Goal: Transaction & Acquisition: Purchase product/service

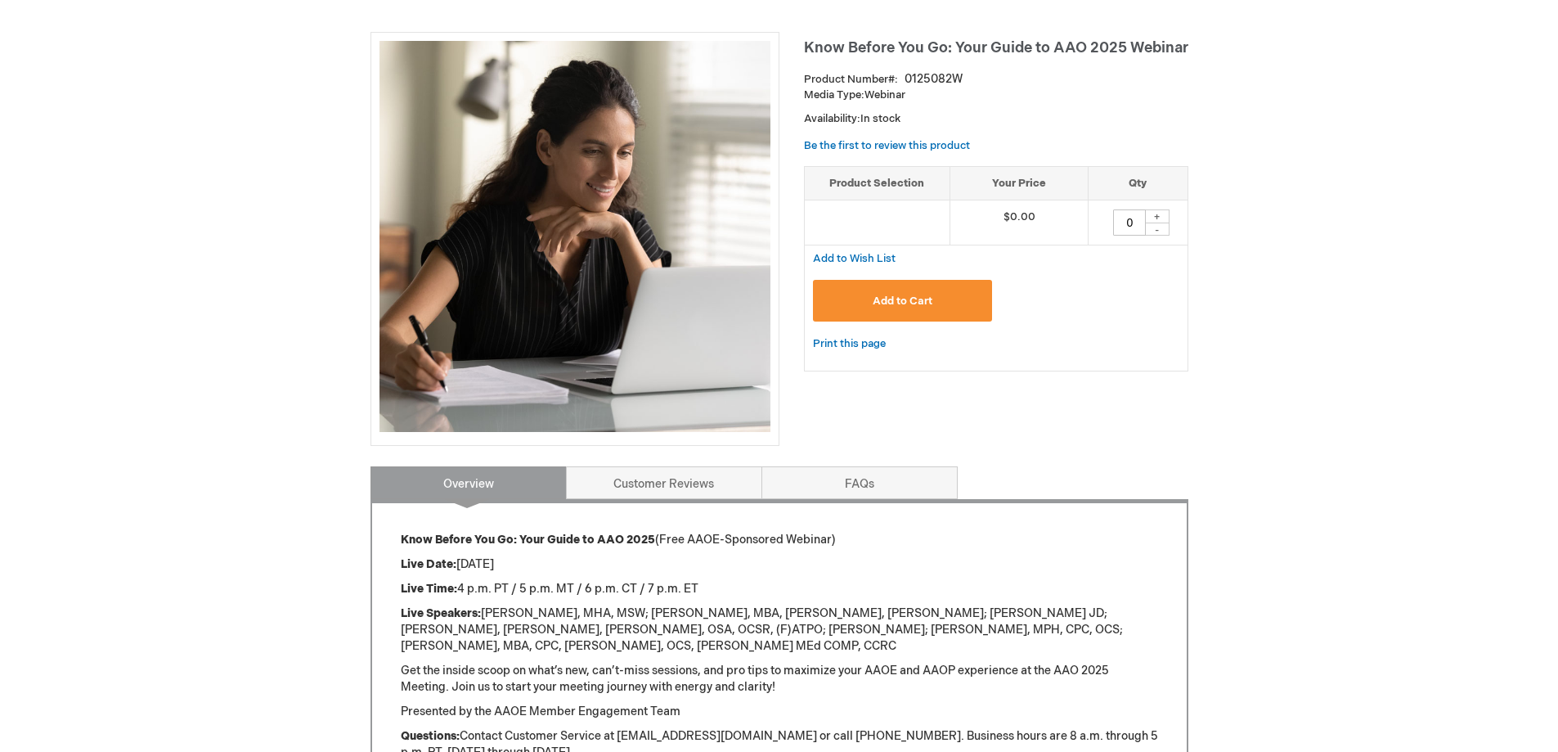
scroll to position [218, 0]
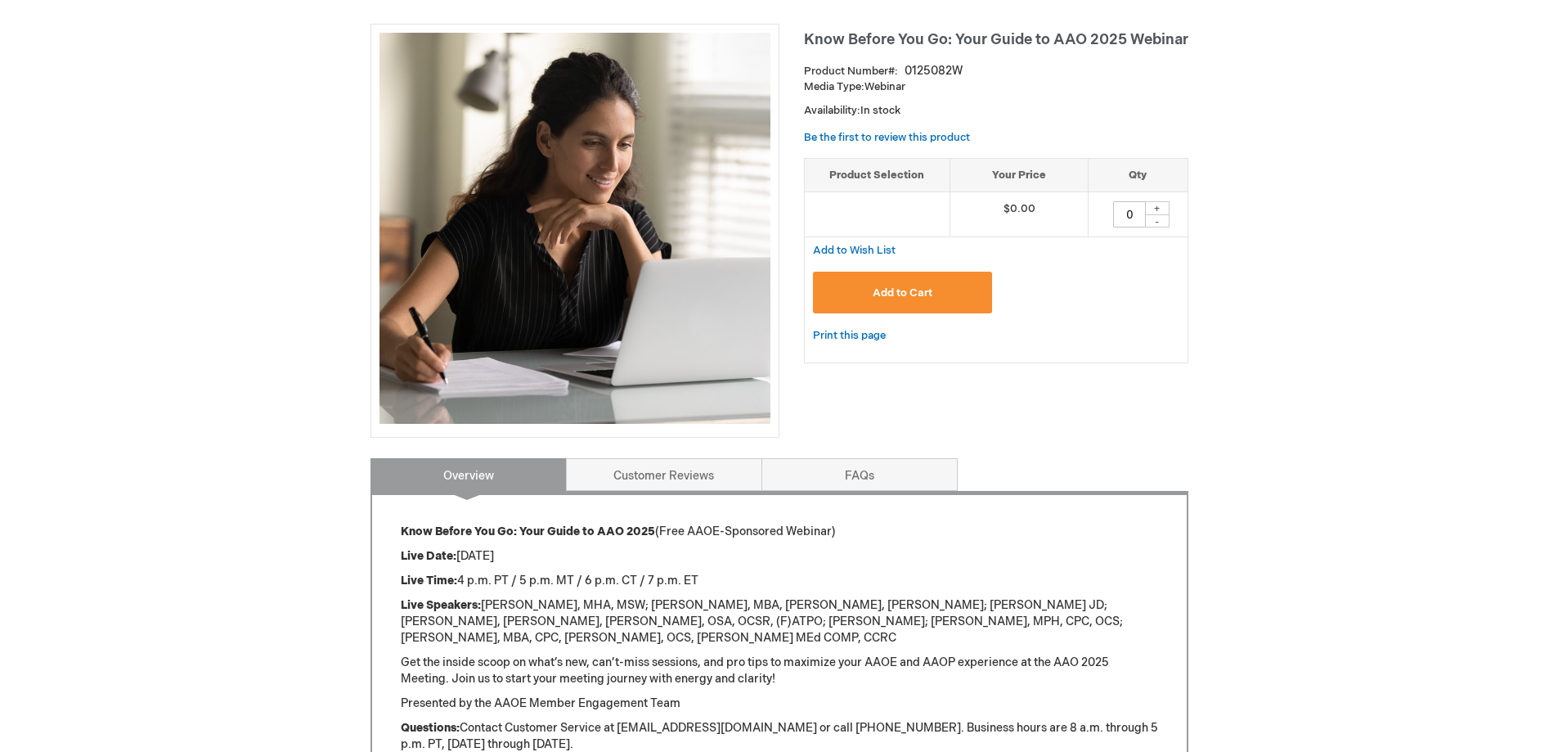
click at [941, 290] on button "Add to Cart" at bounding box center [903, 293] width 180 height 42
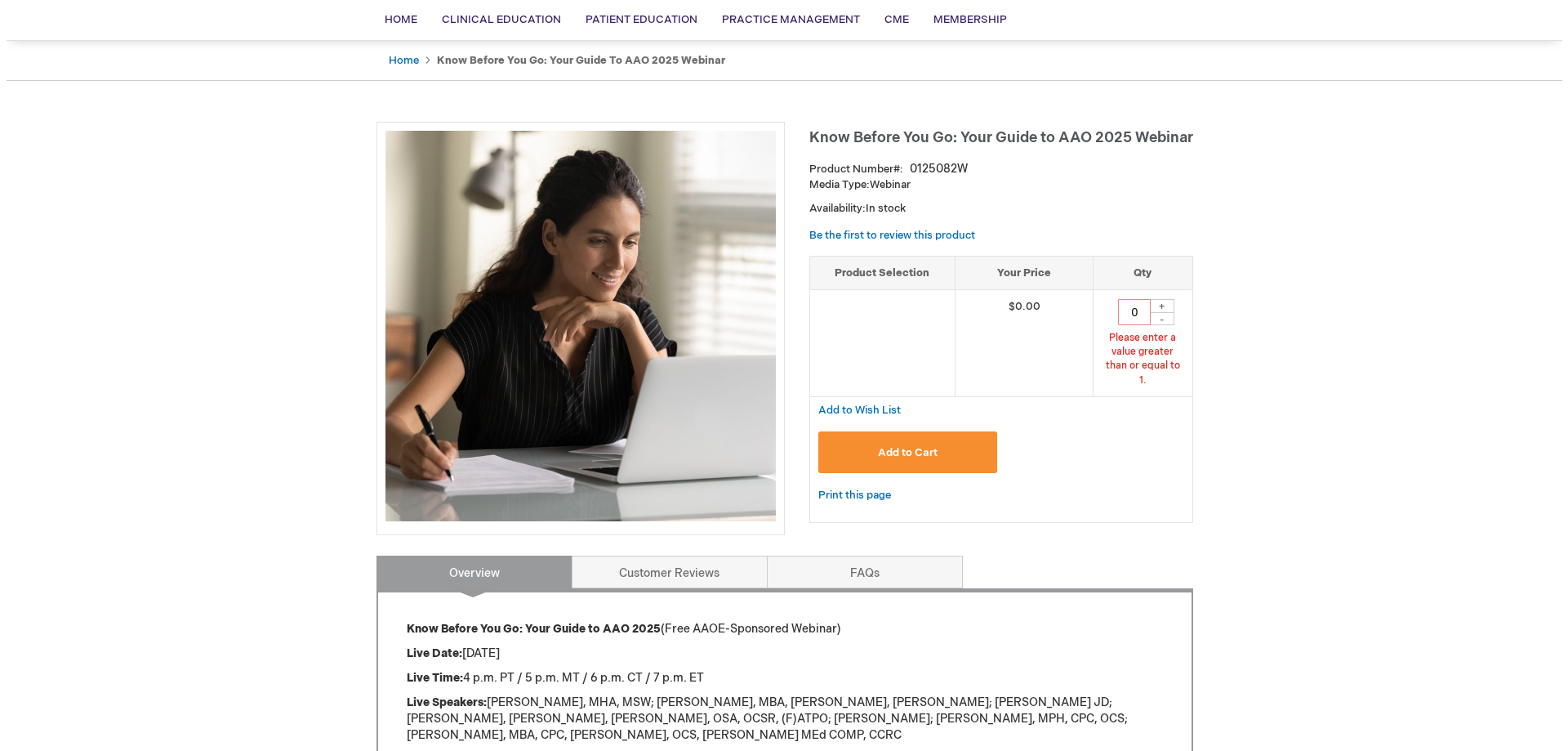
scroll to position [44, 0]
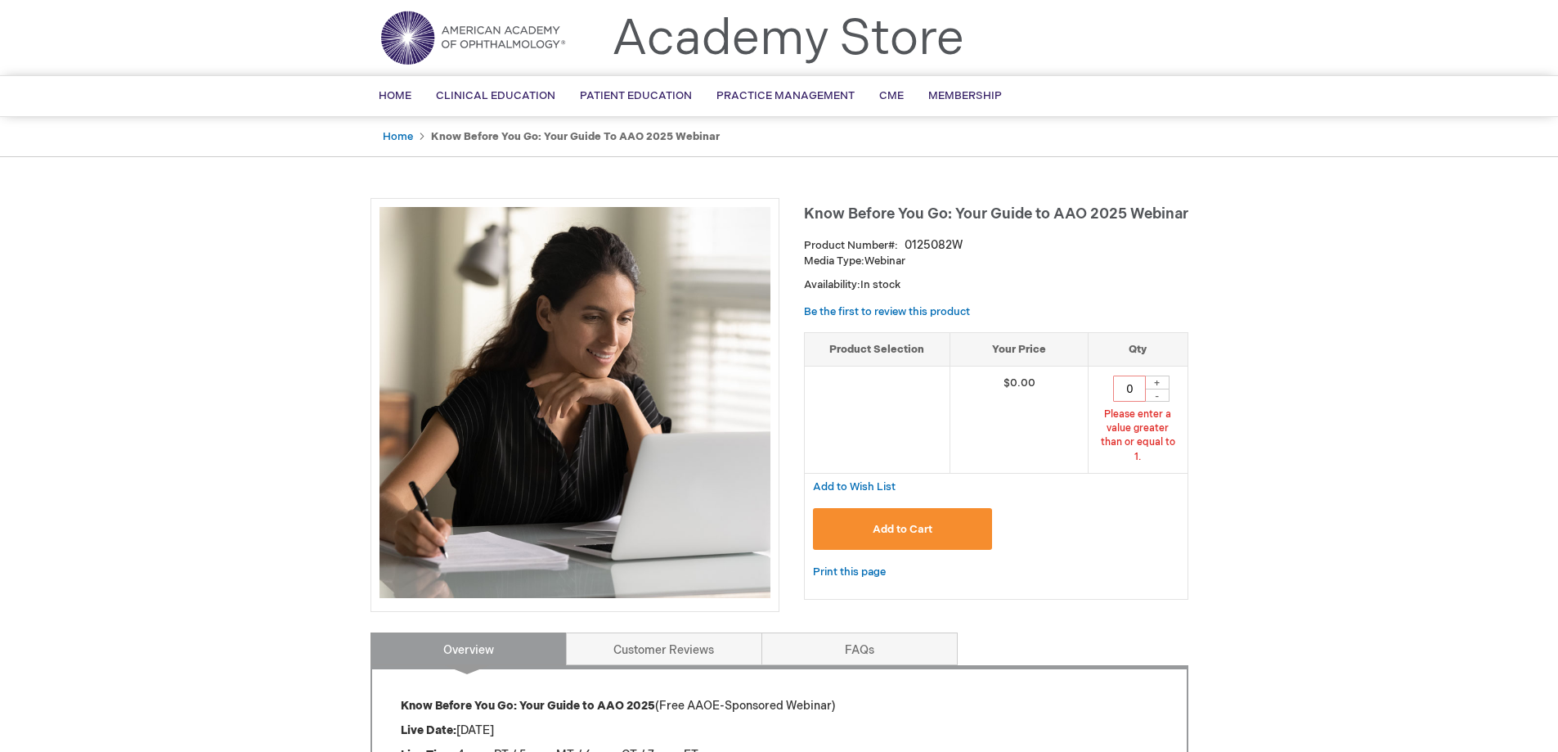
click at [1157, 384] on div "+" at bounding box center [1157, 382] width 25 height 14
type input "1"
click at [910, 508] on button "Add to Cart" at bounding box center [903, 529] width 180 height 42
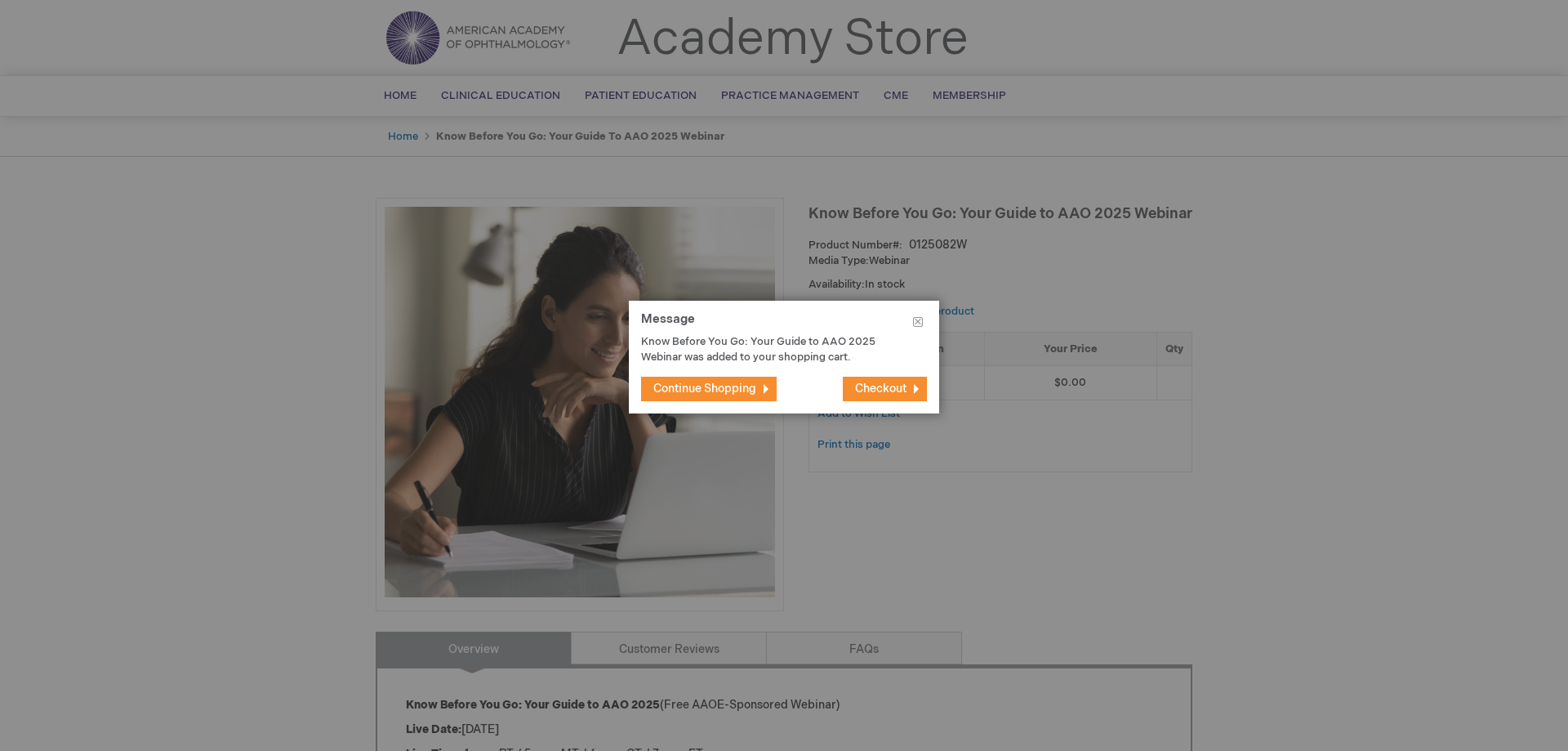
click at [895, 383] on span "Checkout" at bounding box center [881, 388] width 52 height 14
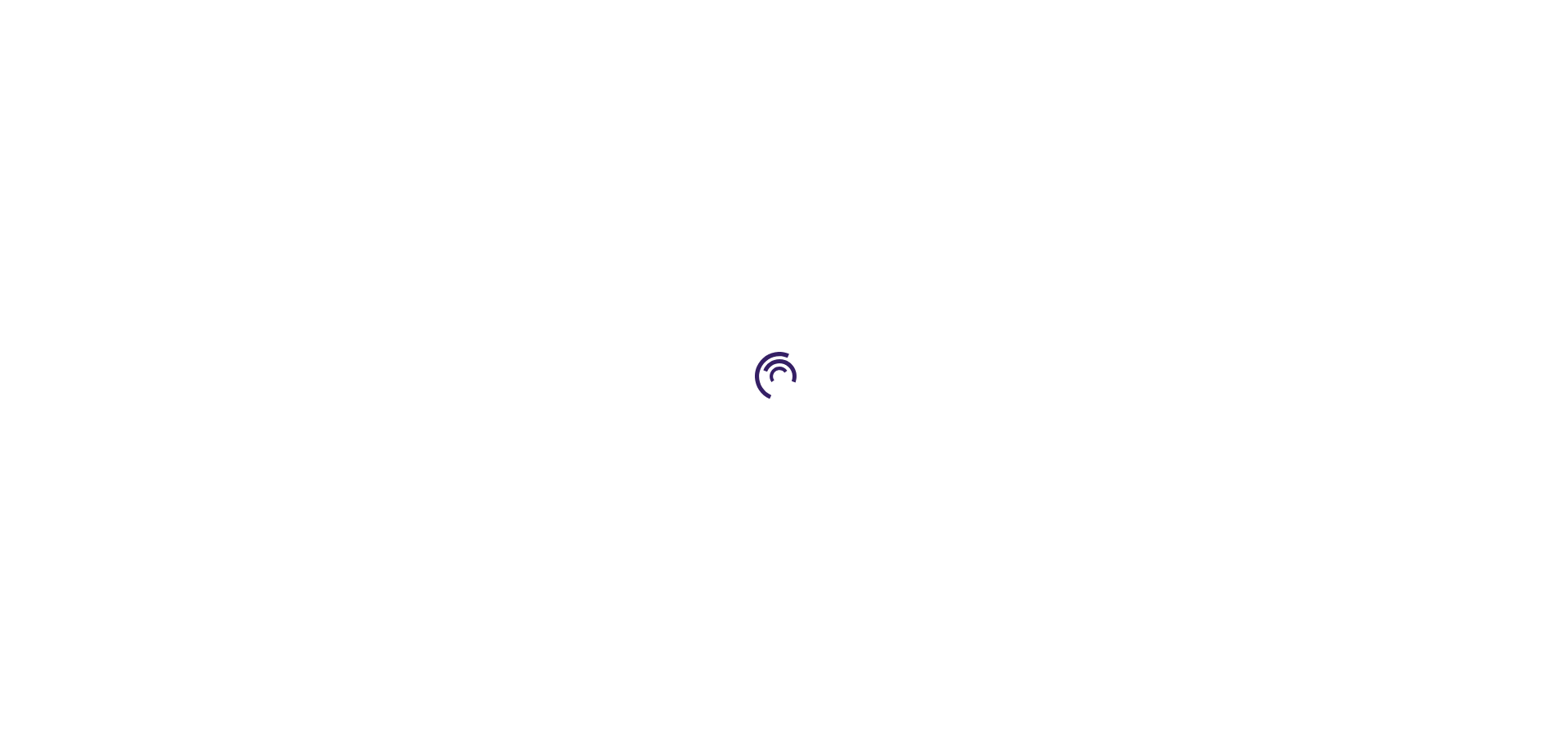
select select "US"
select select "62"
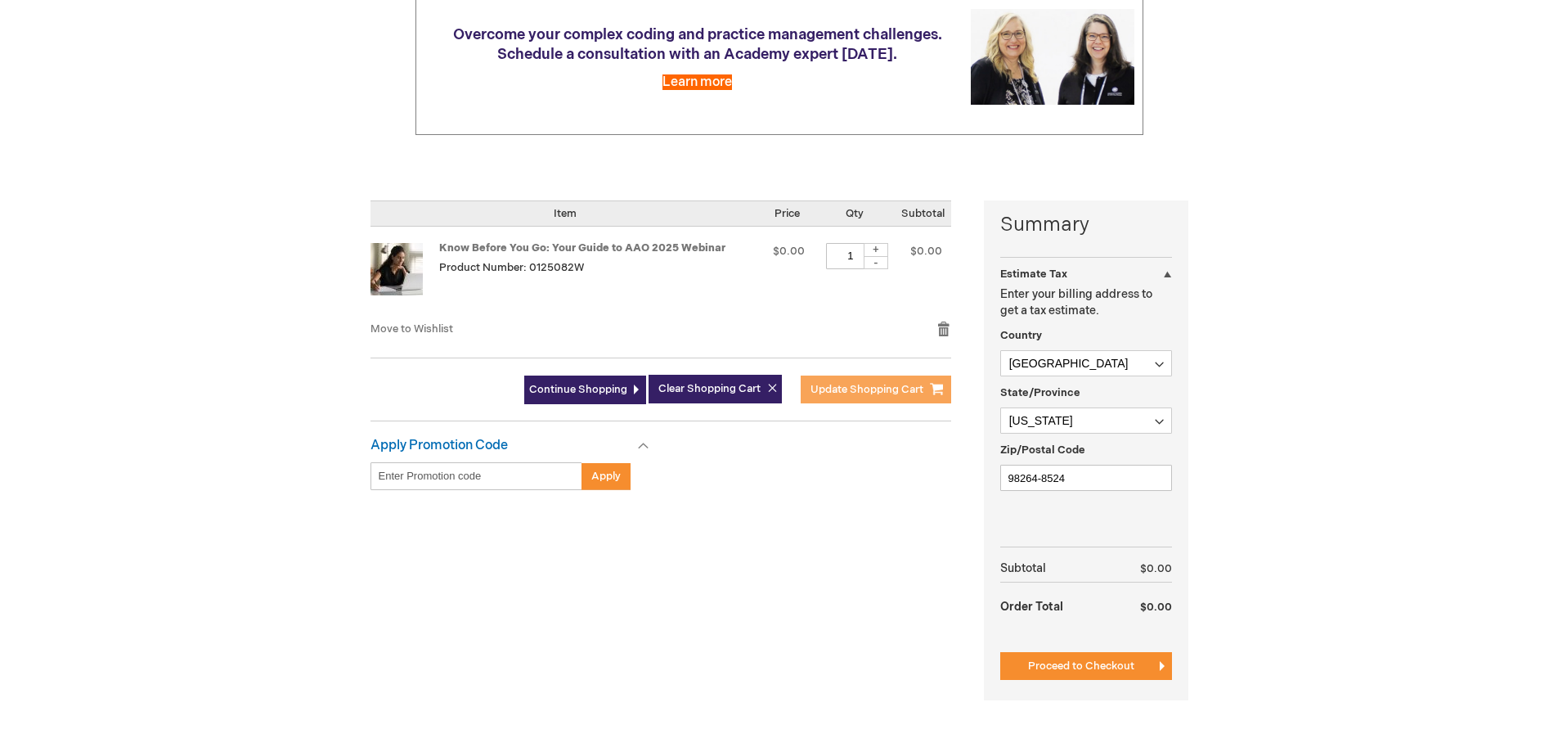
scroll to position [218, 0]
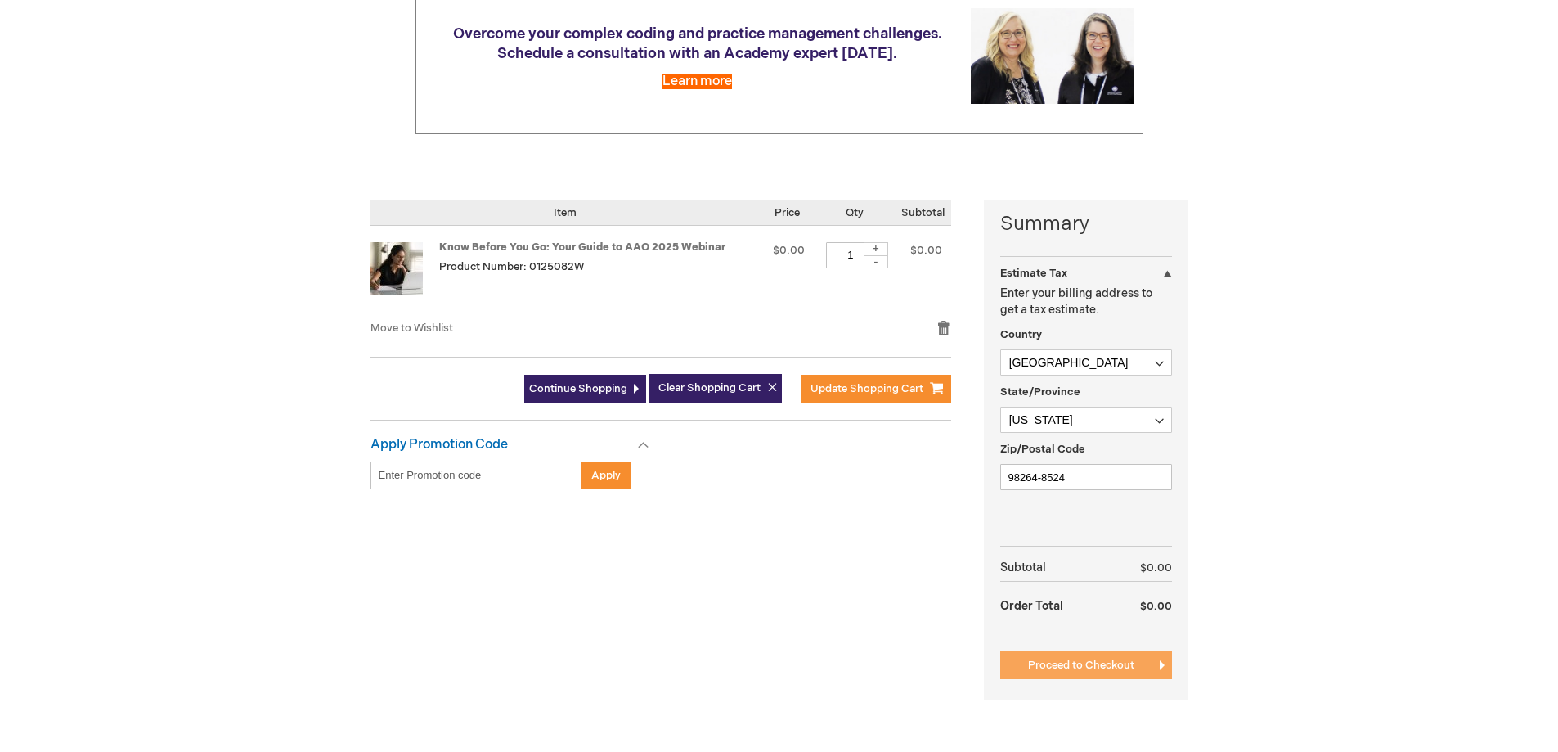
click at [1077, 665] on span "Proceed to Checkout" at bounding box center [1081, 664] width 106 height 13
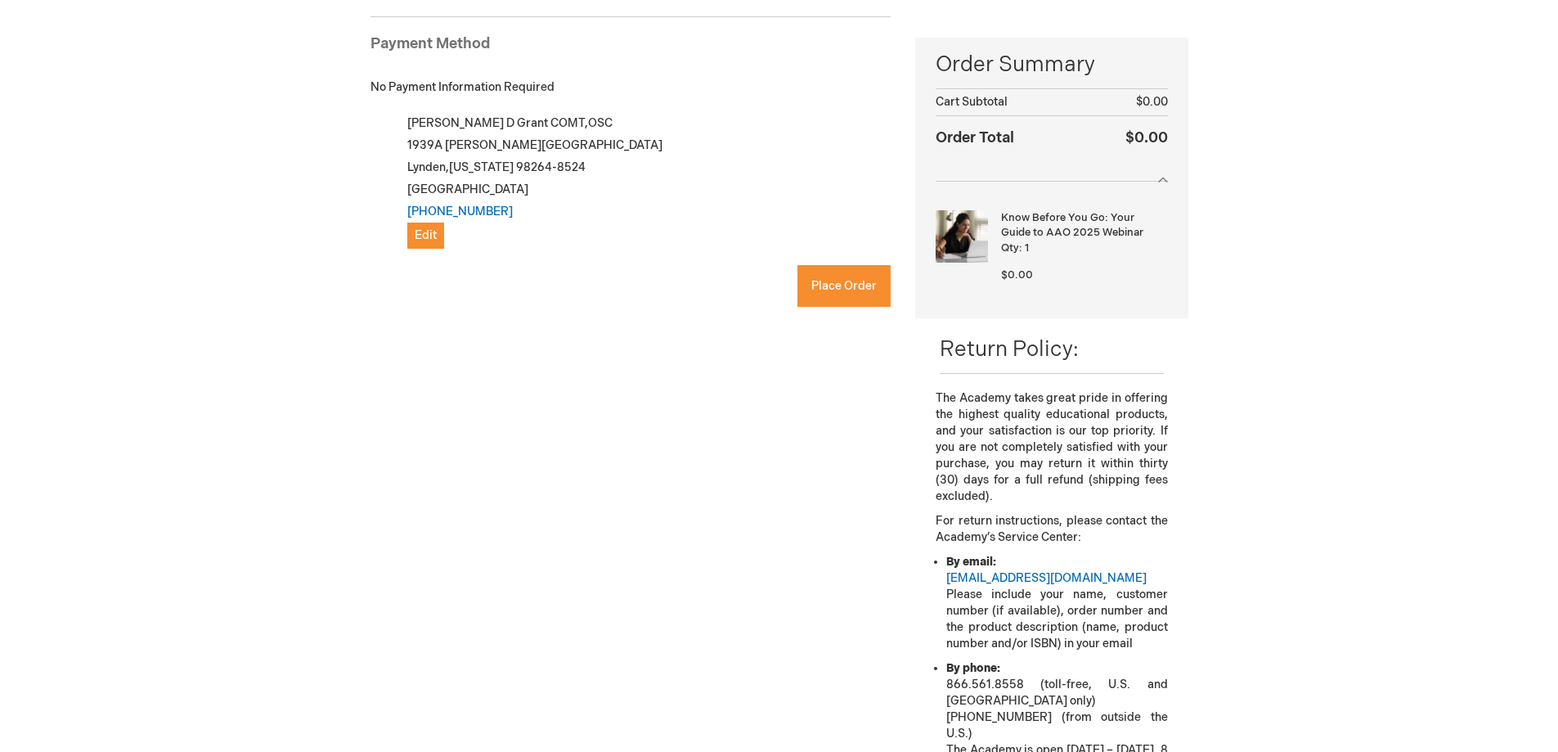
checkbox input "true"
click at [843, 284] on span "Place Order" at bounding box center [843, 286] width 65 height 14
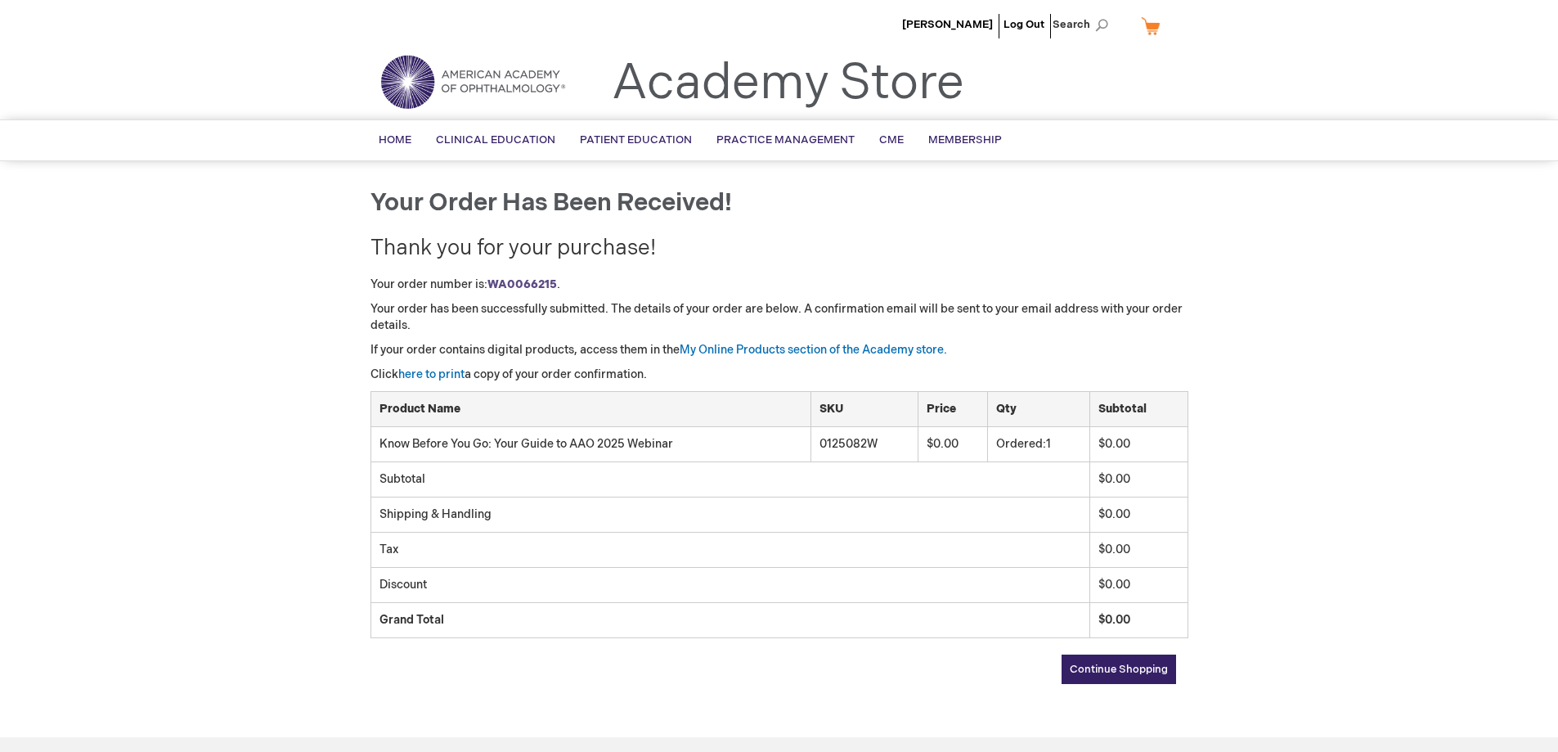
click at [1107, 671] on span "Continue Shopping" at bounding box center [1119, 668] width 98 height 13
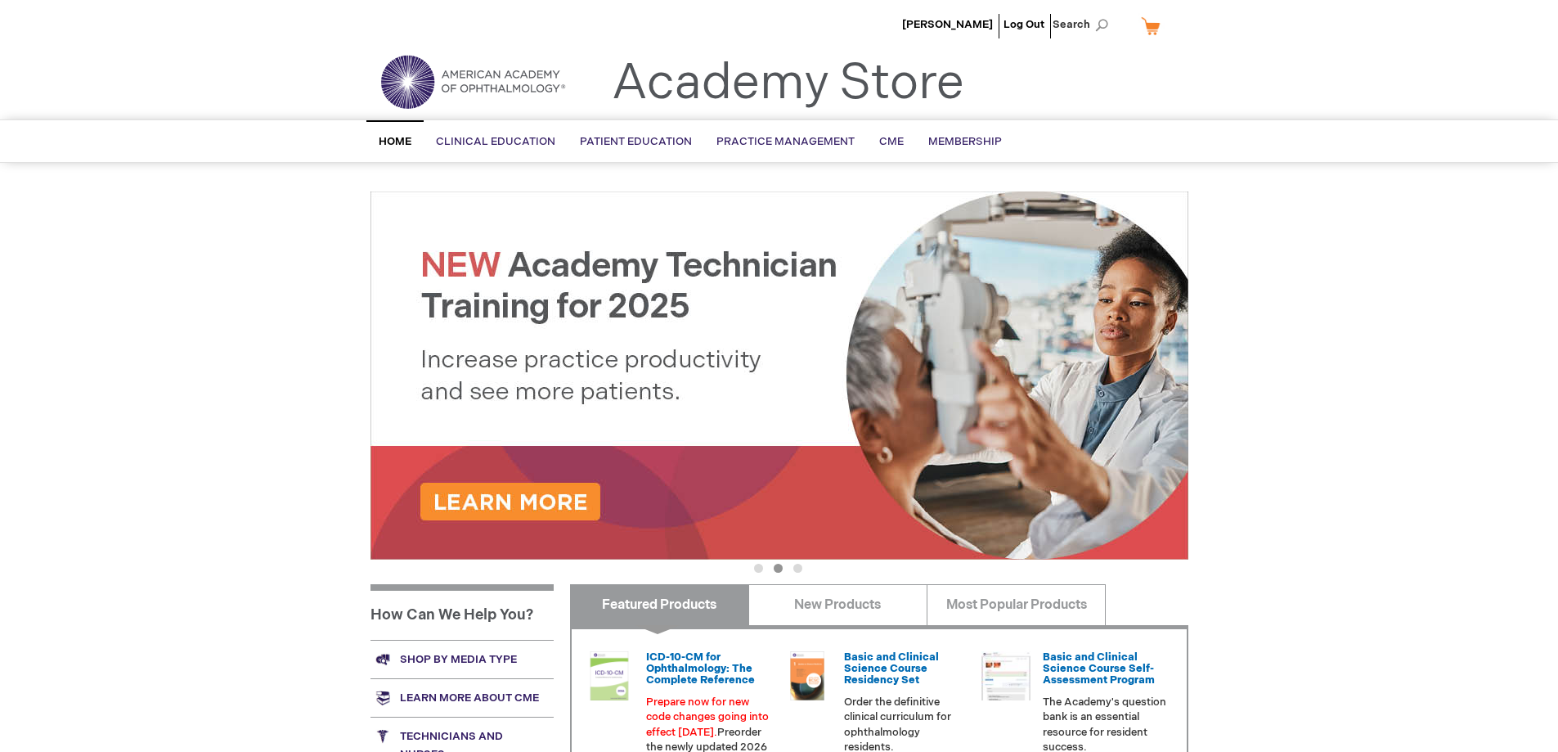
click at [554, 486] on img at bounding box center [780, 375] width 818 height 368
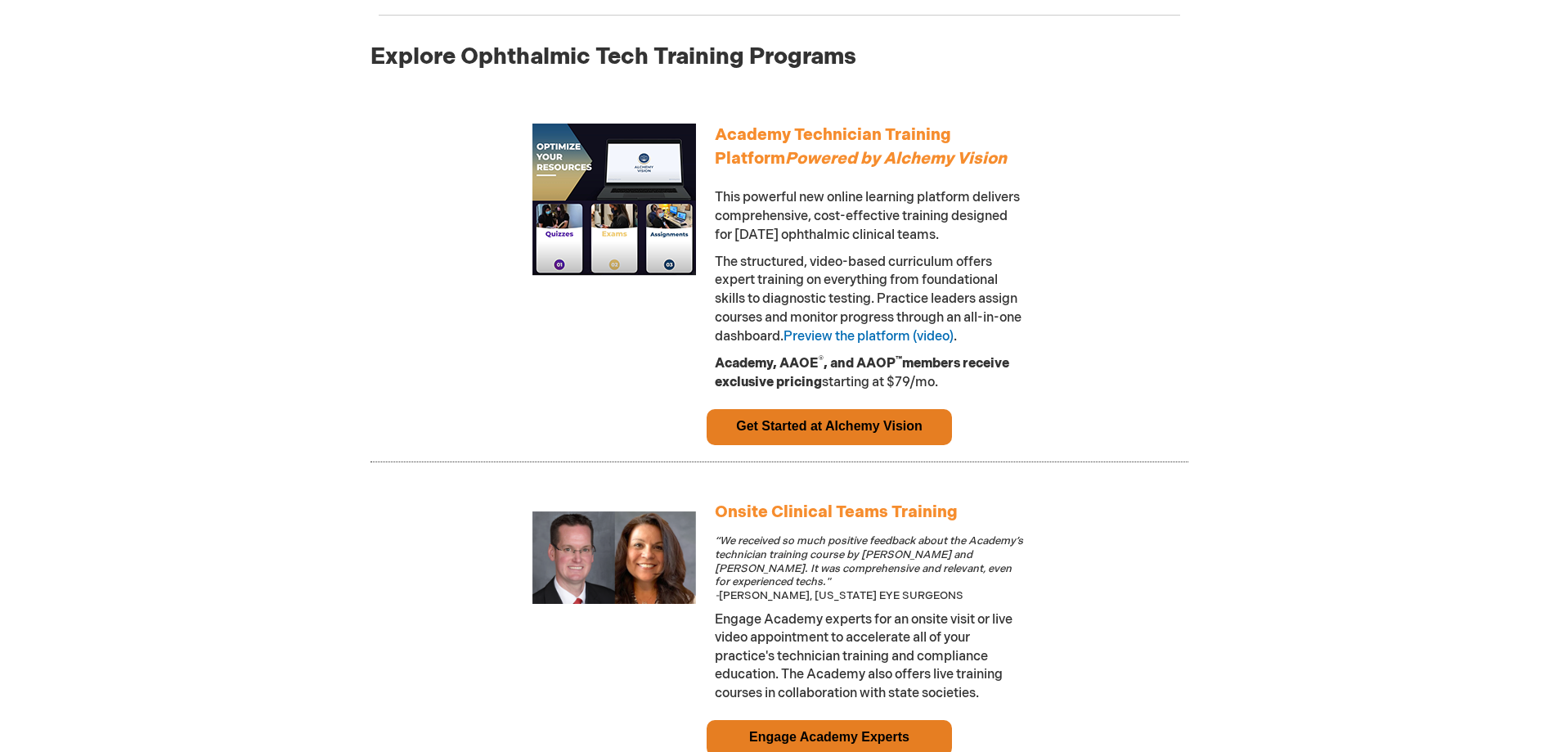
scroll to position [709, 0]
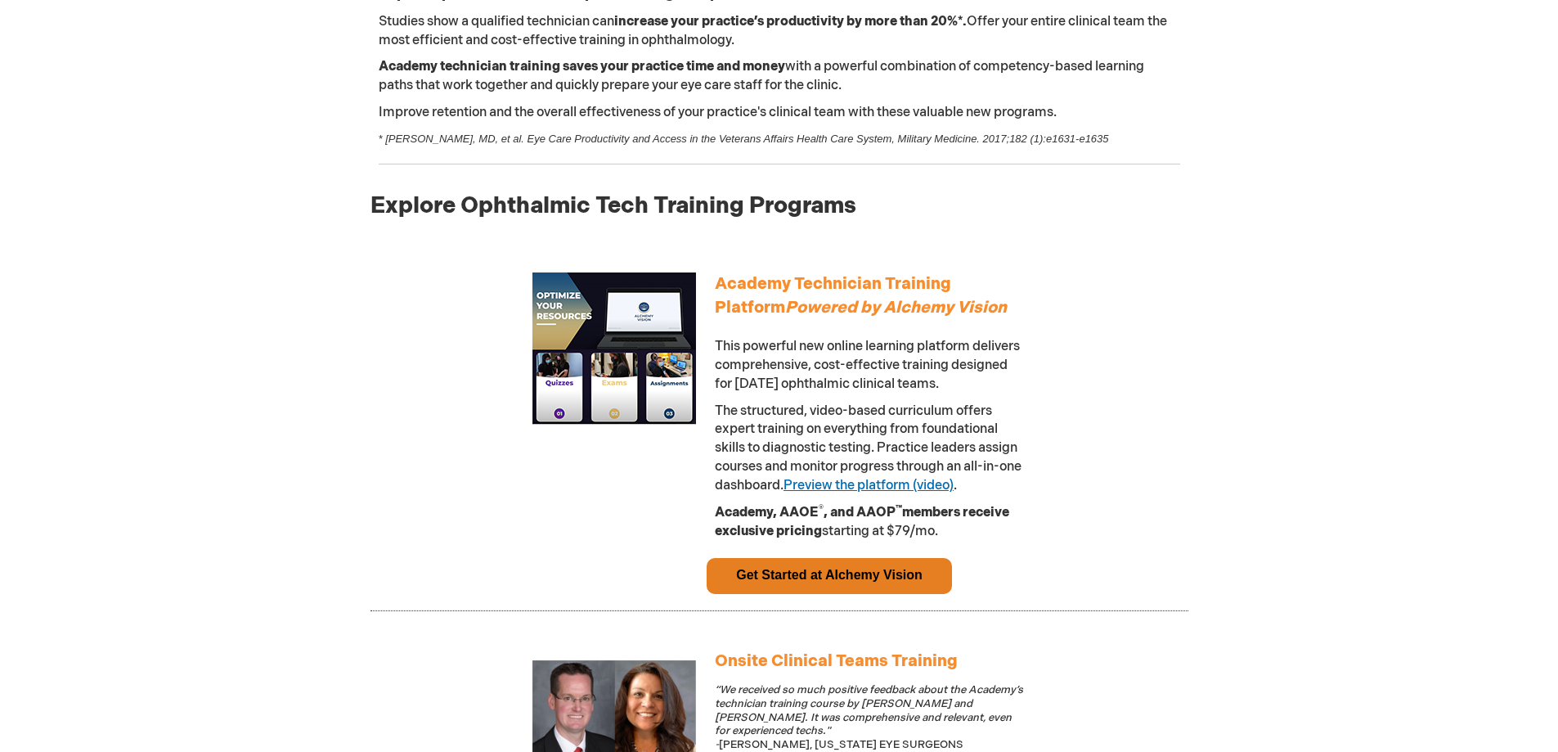
click at [923, 486] on link "Preview the platform (video)" at bounding box center [869, 486] width 170 height 16
